Goal: Task Accomplishment & Management: Use online tool/utility

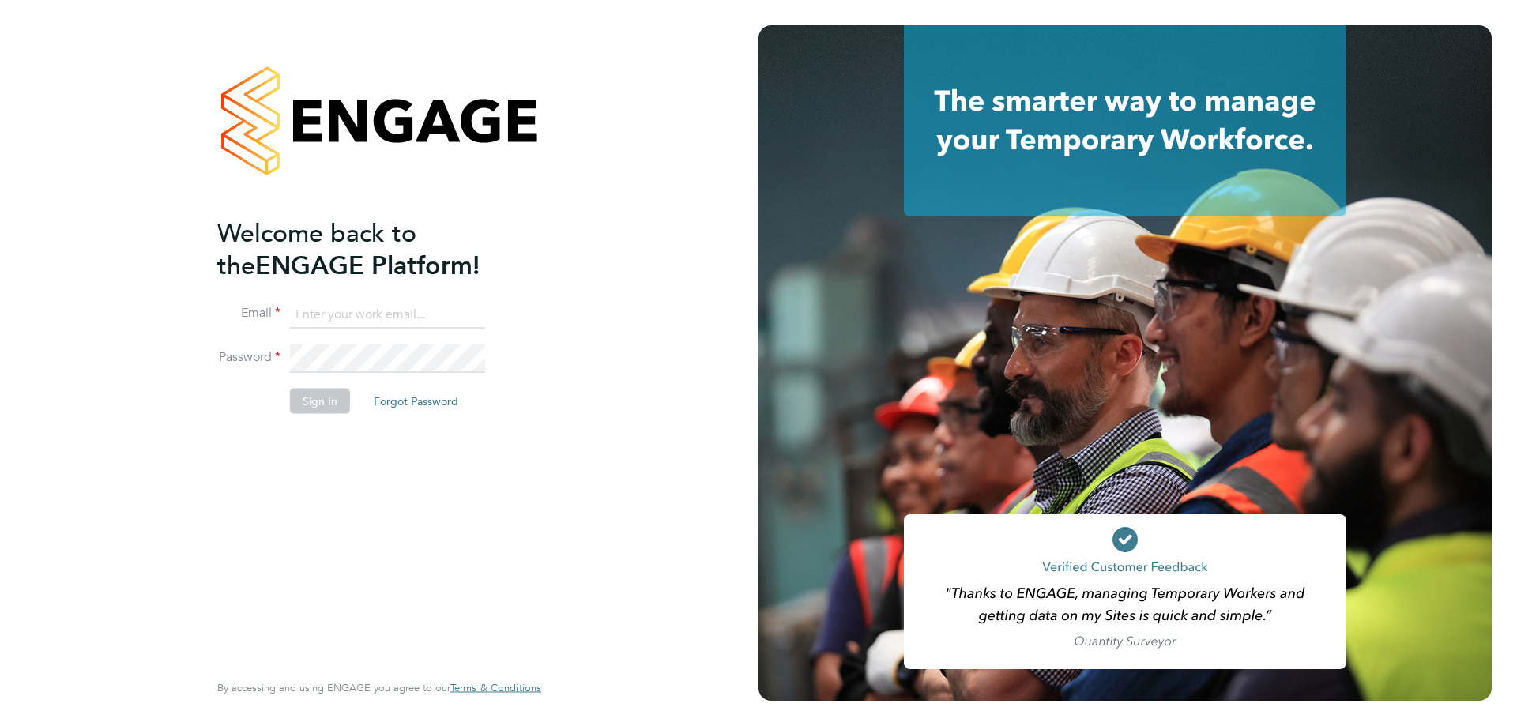
type input "roselyn@frlondon.co.uk"
click at [314, 397] on button "Sign In" at bounding box center [320, 401] width 60 height 25
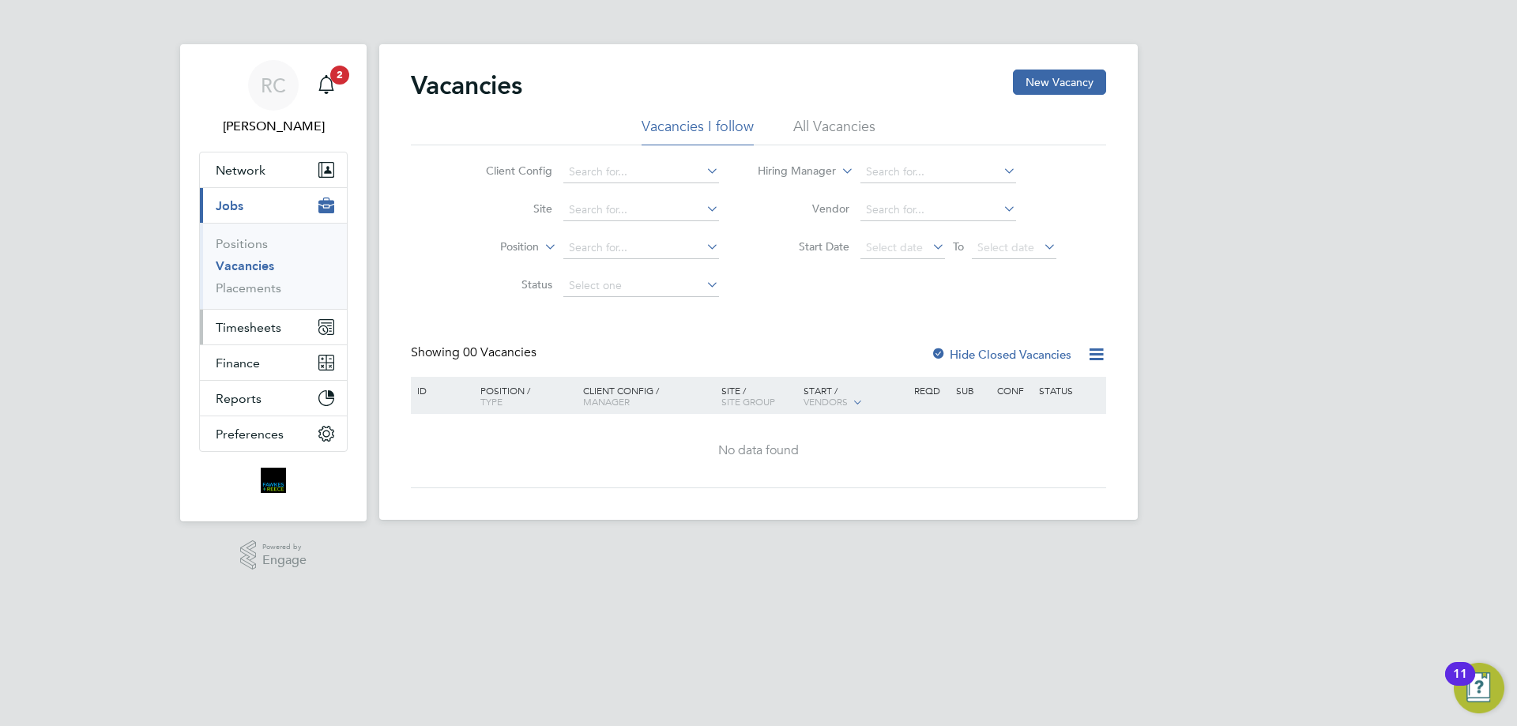
click at [254, 331] on span "Timesheets" at bounding box center [249, 327] width 66 height 15
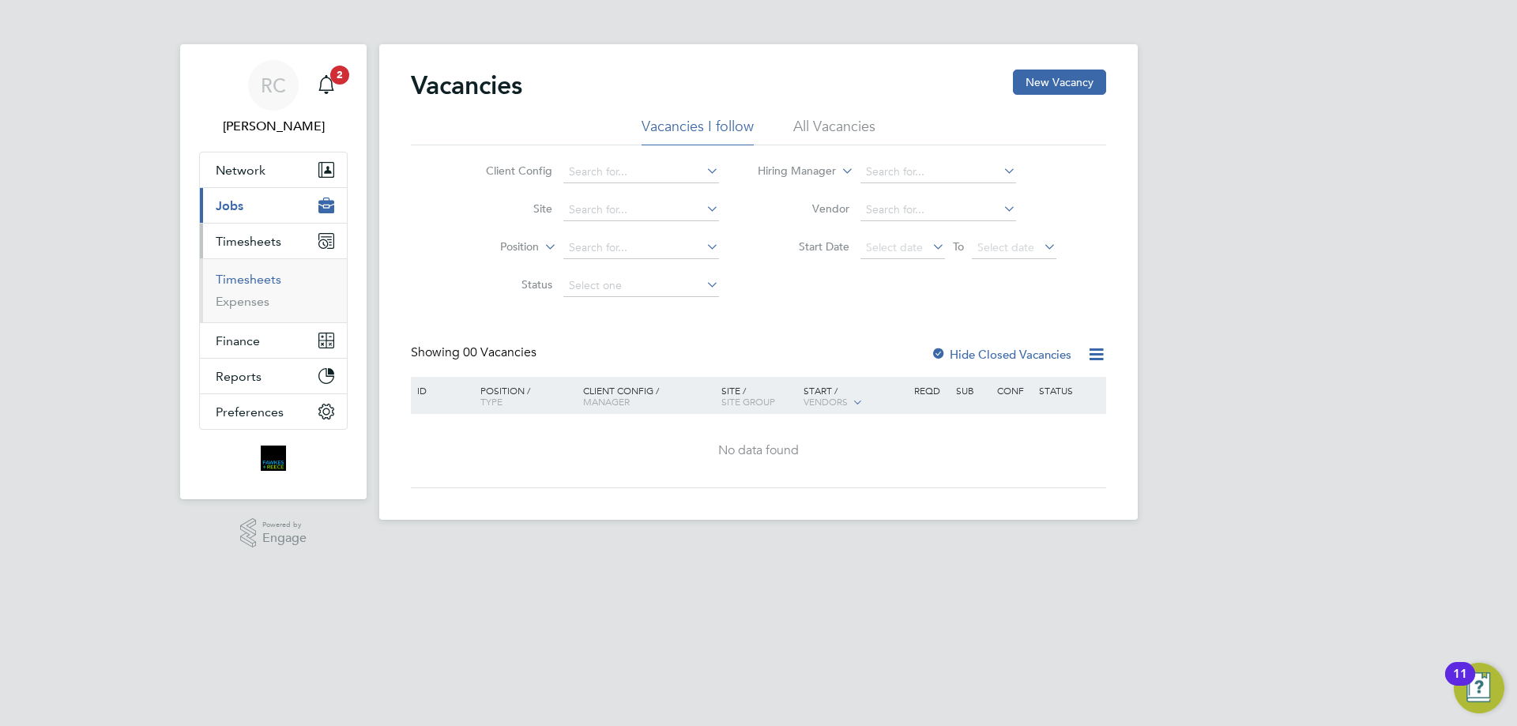
click at [247, 277] on link "Timesheets" at bounding box center [249, 279] width 66 height 15
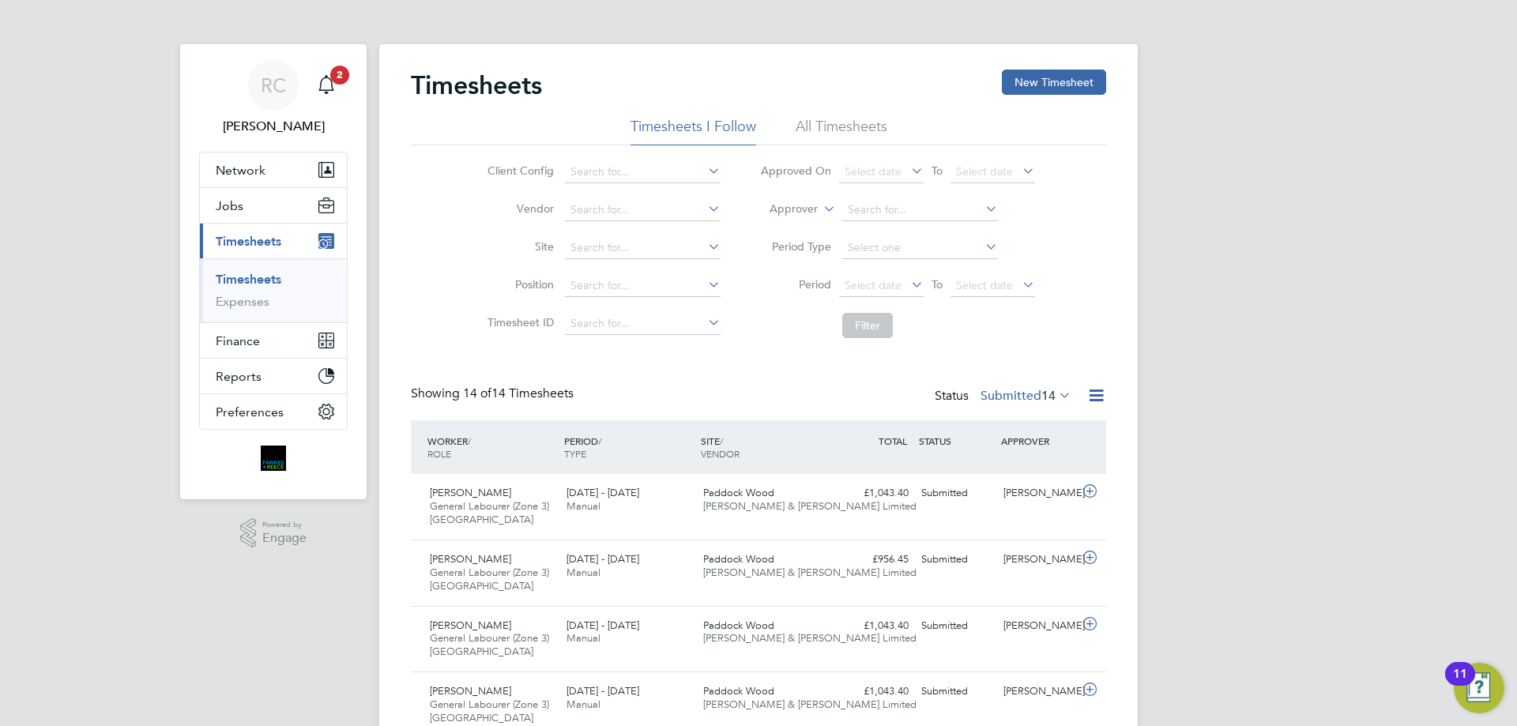
click at [849, 124] on li "All Timesheets" at bounding box center [842, 131] width 92 height 28
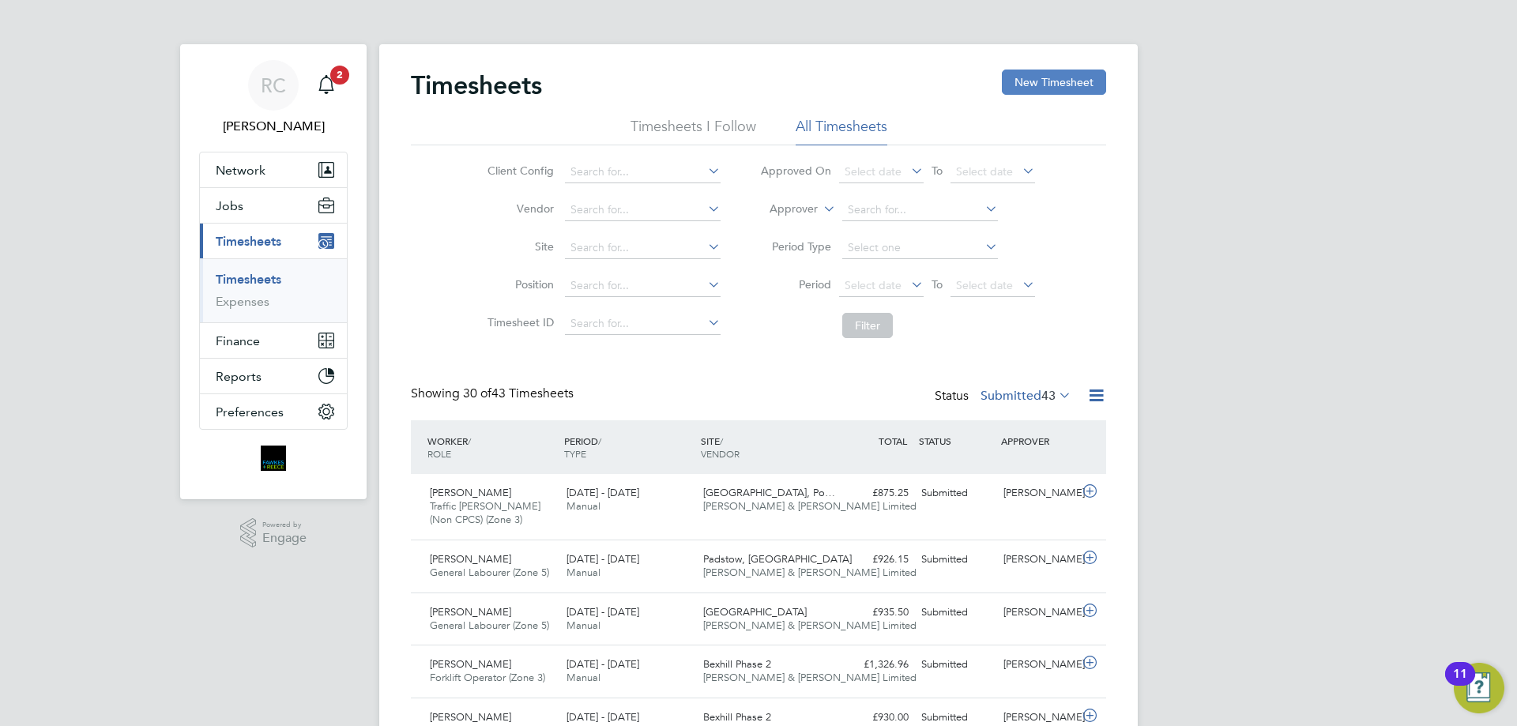
click at [1070, 86] on button "New Timesheet" at bounding box center [1054, 82] width 104 height 25
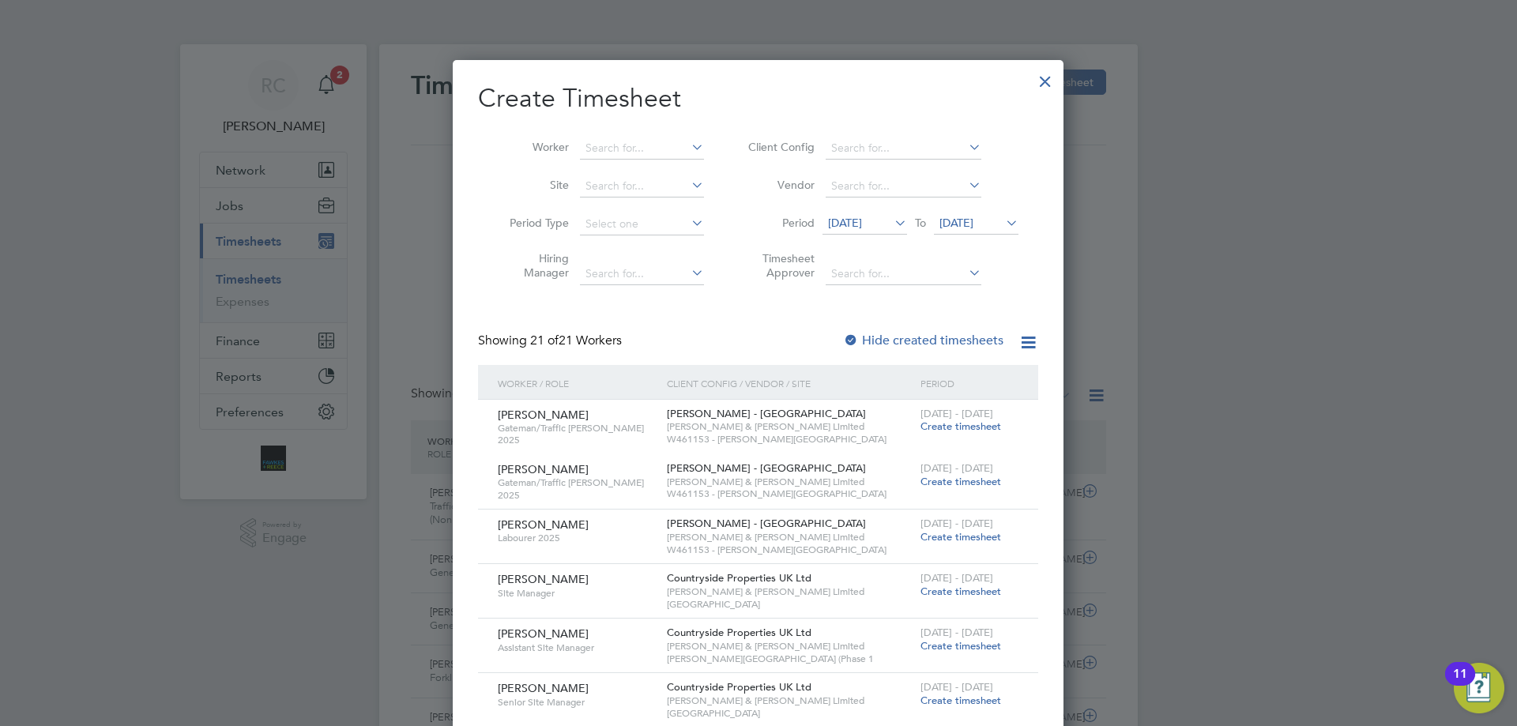
click at [957, 223] on span "[DATE]" at bounding box center [956, 223] width 34 height 14
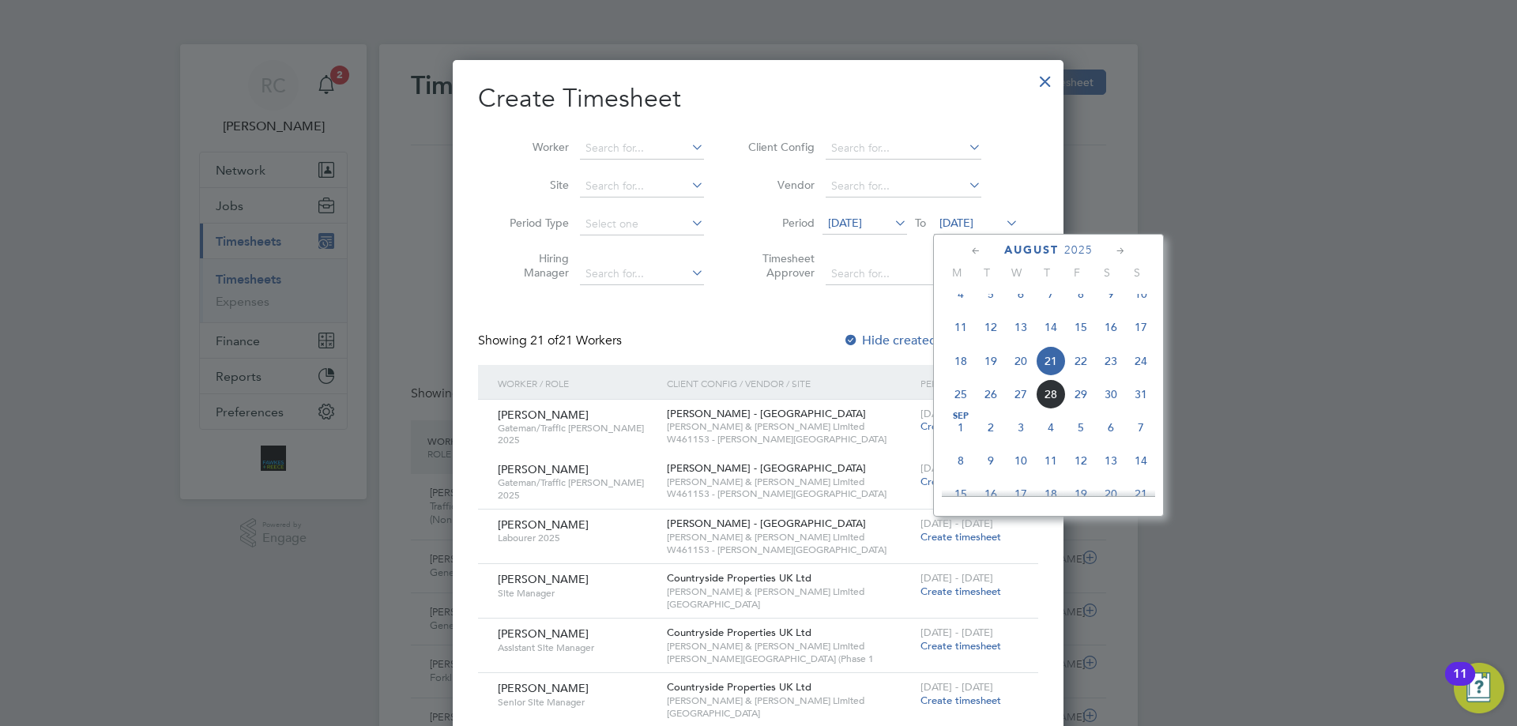
click at [1150, 376] on span "24" at bounding box center [1141, 361] width 30 height 30
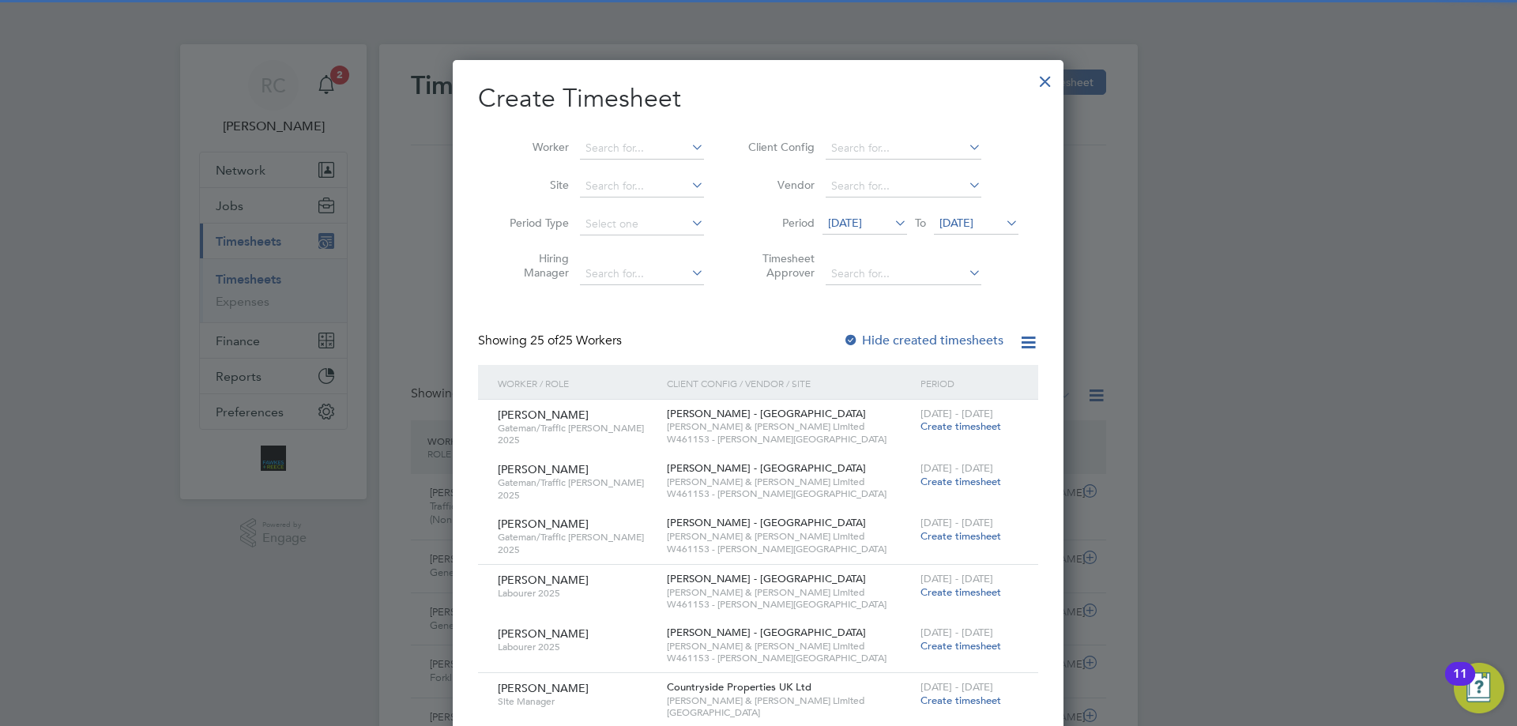
click at [854, 340] on div at bounding box center [851, 341] width 16 height 16
click at [616, 141] on input at bounding box center [642, 148] width 124 height 22
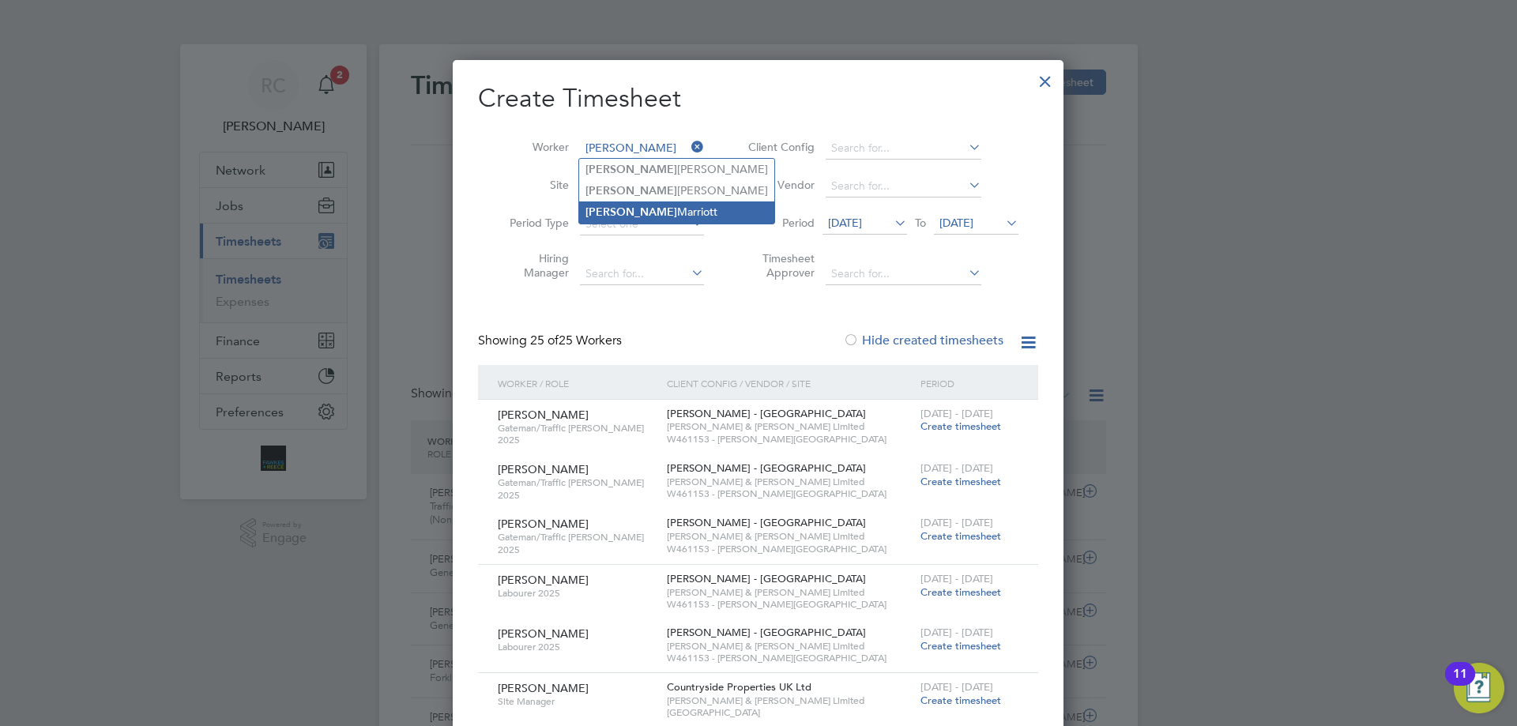
click at [627, 211] on li "[PERSON_NAME]" at bounding box center [676, 211] width 195 height 21
type input "[PERSON_NAME]"
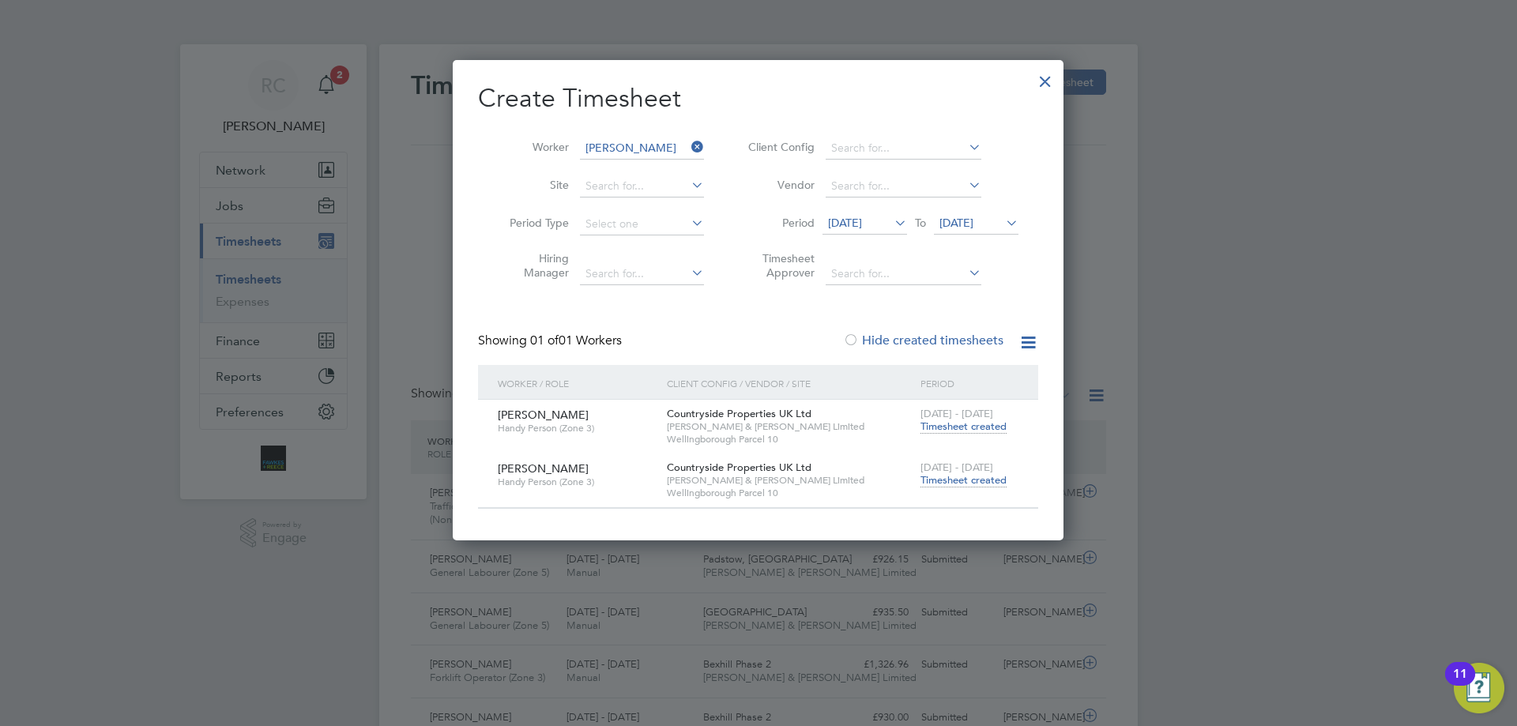
click at [988, 473] on span "Timesheet created" at bounding box center [963, 480] width 86 height 14
